Goal: Navigation & Orientation: Go to known website

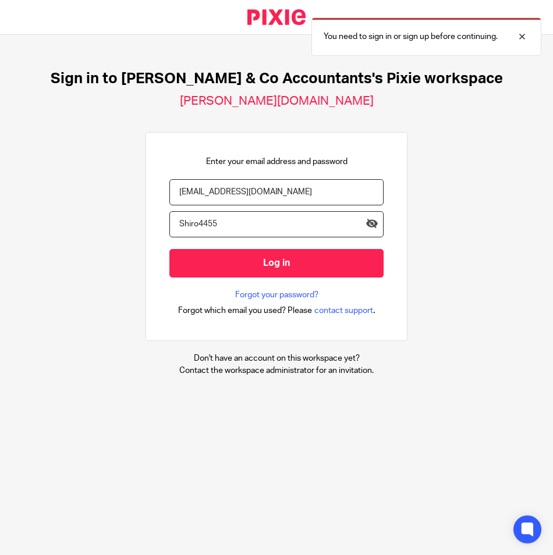
drag, startPoint x: 136, startPoint y: 193, endPoint x: 44, endPoint y: 194, distance: 91.9
click at [44, 194] on div "Sign in to [PERSON_NAME] & Co Accountants's Pixie workspace [PERSON_NAME][DOMAI…" at bounding box center [276, 223] width 553 height 376
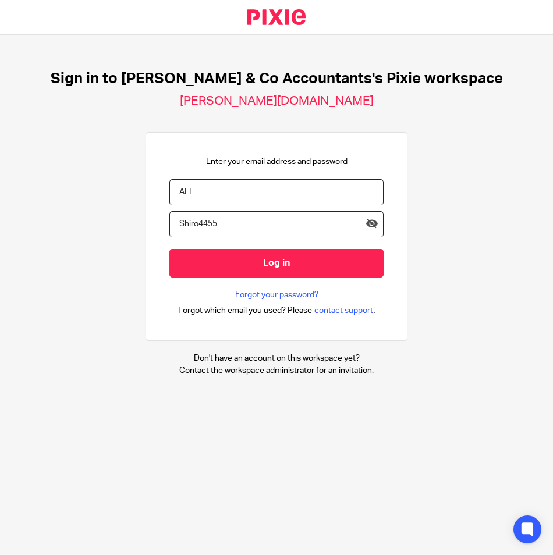
click at [475, 209] on div "Sign in to [PERSON_NAME] & Co Accountants's Pixie workspace [PERSON_NAME][DOMAI…" at bounding box center [276, 223] width 553 height 376
click at [251, 188] on input "ALI" at bounding box center [276, 192] width 214 height 26
paste input "ali.h@samandcoaccountants.co.uk"
type input "ali.h@samandcoaccountants.co.uk"
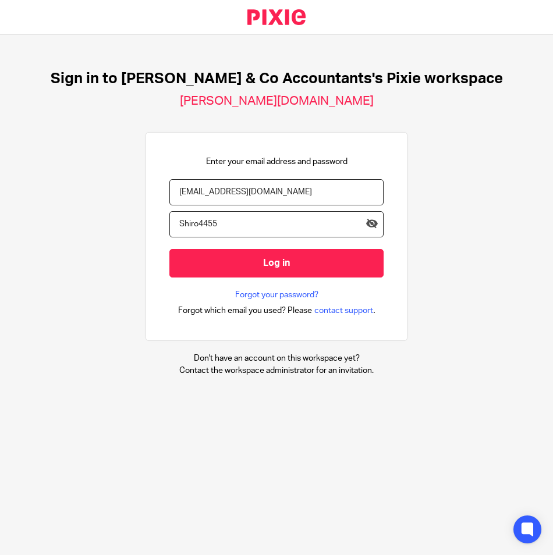
drag, startPoint x: 239, startPoint y: 215, endPoint x: 77, endPoint y: 222, distance: 162.4
click at [79, 222] on div "Sign in to Sam & Co Accountants's Pixie workspace sam-and-co-accountants.usepix…" at bounding box center [276, 223] width 553 height 376
type input "h"
type input "Hatami136012"
click at [469, 271] on div "Sign in to Sam & Co Accountants's Pixie workspace sam-and-co-accountants.usepix…" at bounding box center [276, 223] width 553 height 376
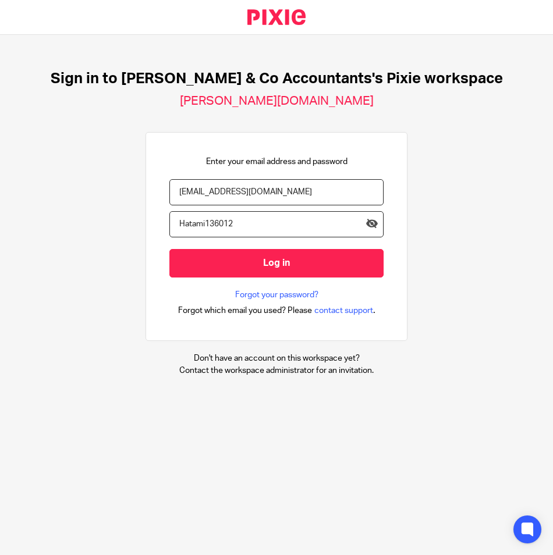
click at [257, 196] on input "ali.h@samandcoaccountants.co.uk" at bounding box center [276, 192] width 214 height 26
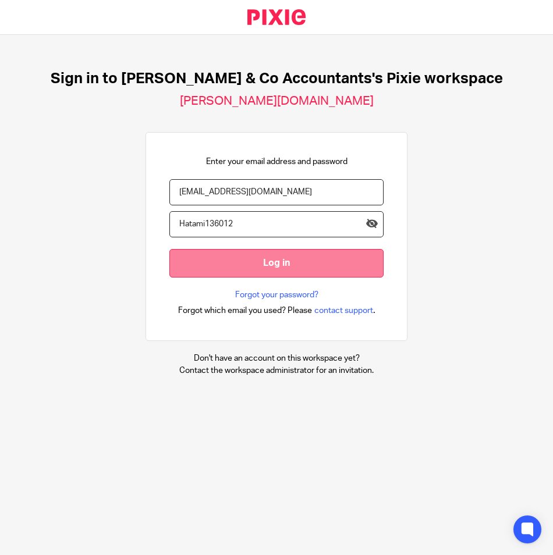
click at [254, 267] on input "Log in" at bounding box center [276, 263] width 214 height 29
